Goal: Navigation & Orientation: Find specific page/section

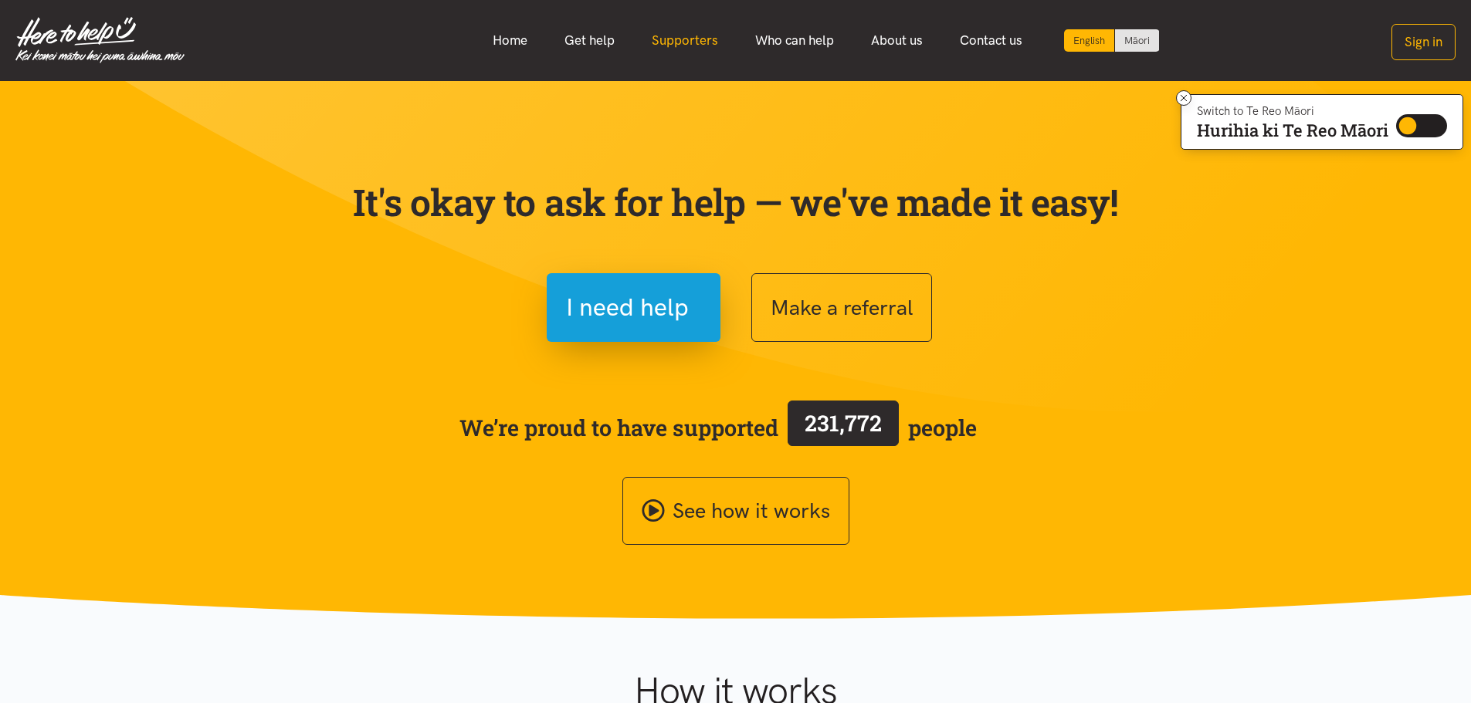
click at [702, 39] on link "Supporters" at bounding box center [684, 40] width 103 height 33
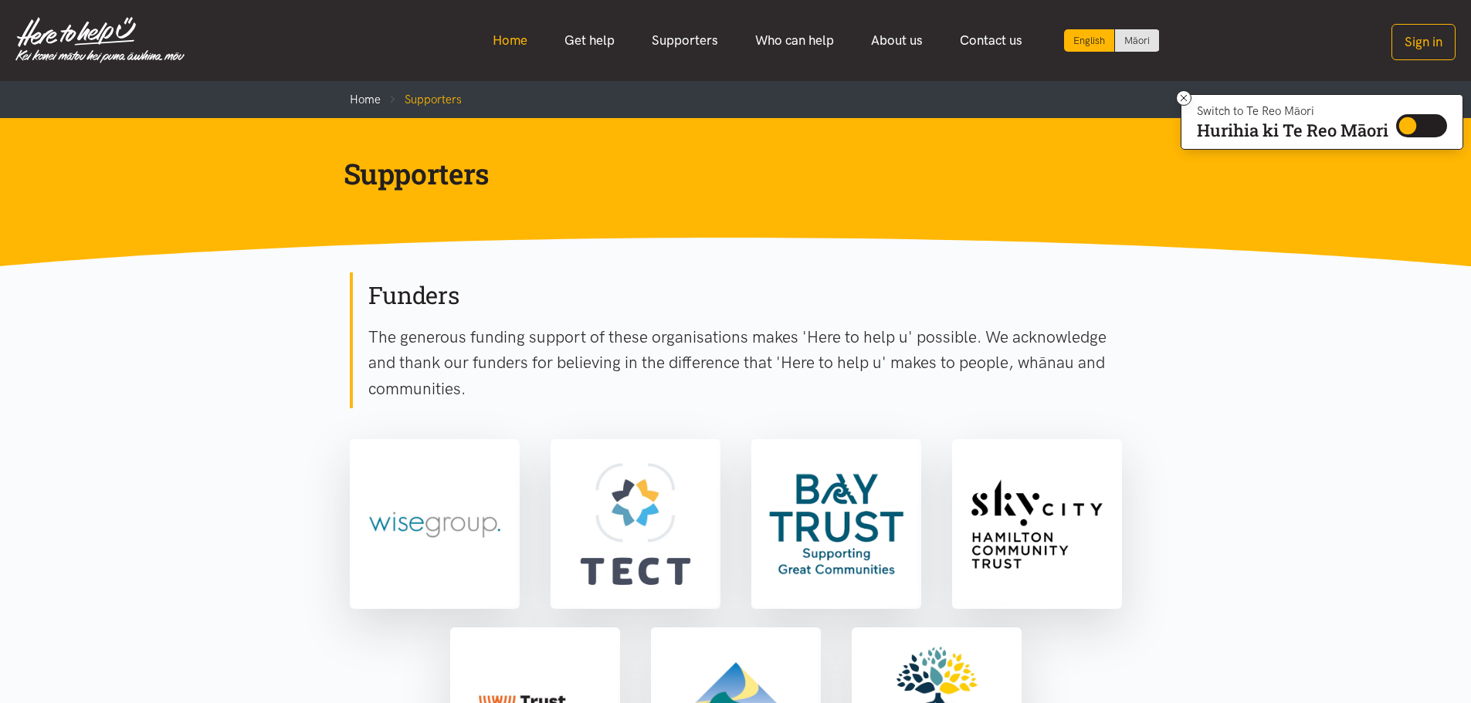
click at [499, 35] on link "Home" at bounding box center [510, 40] width 72 height 33
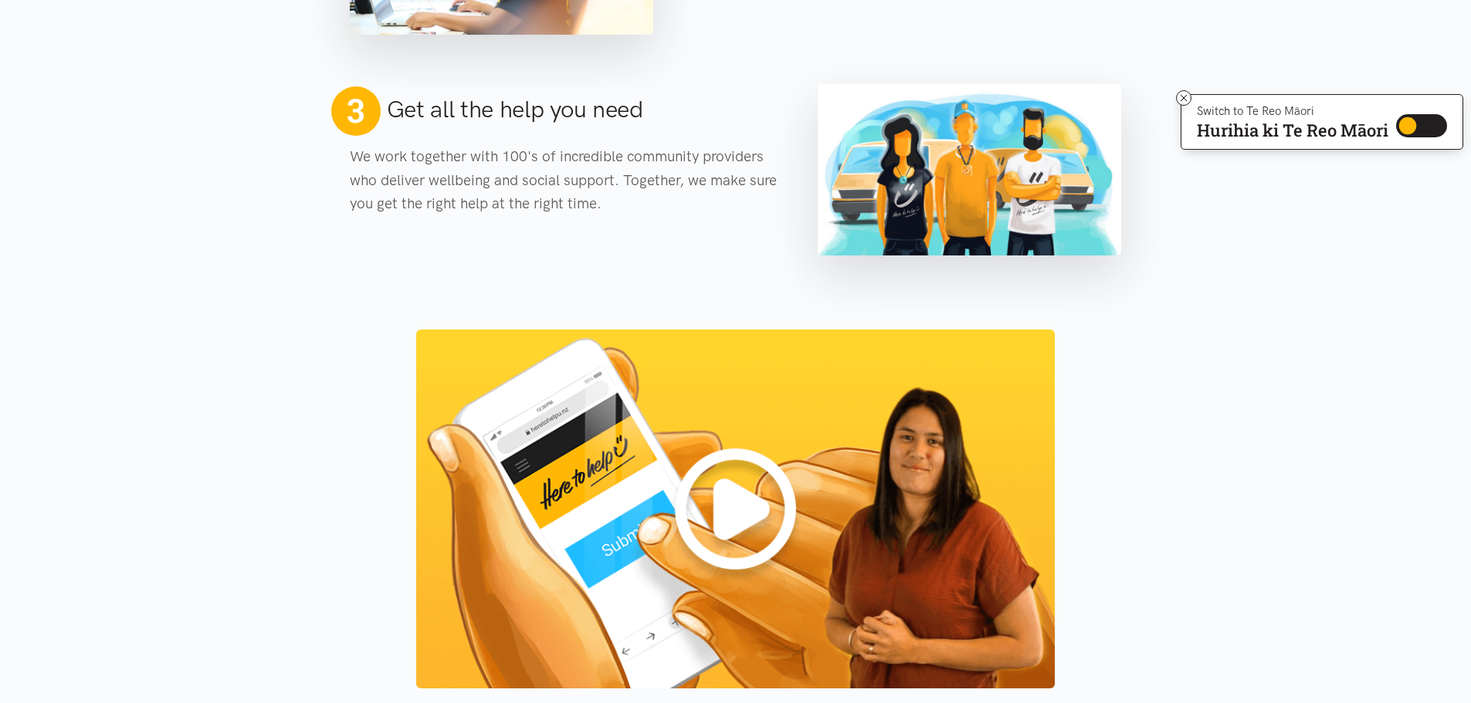
scroll to position [1544, 0]
